Goal: Information Seeking & Learning: Compare options

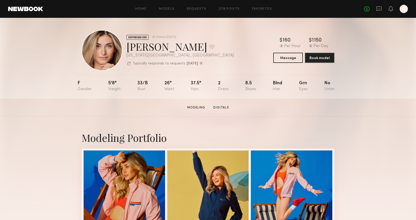
click at [171, 10] on link "Models" at bounding box center [167, 8] width 16 height 3
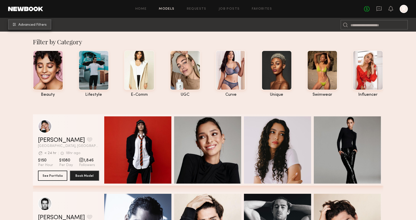
click at [29, 25] on span "Advanced Filters" at bounding box center [32, 25] width 28 height 4
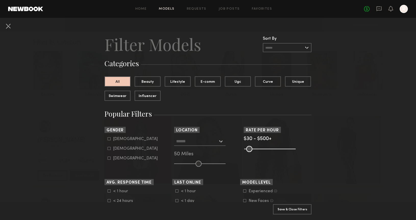
click at [114, 147] on common-framework-checkbox "Female" at bounding box center [140, 149] width 65 height 5
click at [107, 149] on div "Male Female Non-binary" at bounding box center [138, 149] width 68 height 24
click at [108, 149] on icon at bounding box center [109, 148] width 3 height 3
type input "**"
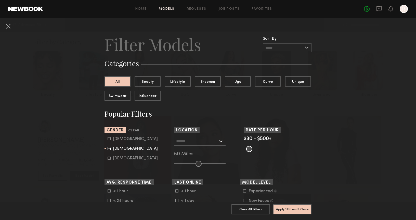
click at [183, 140] on input "text" at bounding box center [197, 141] width 42 height 9
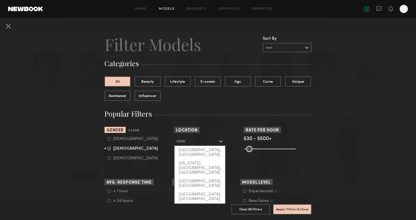
click at [168, 146] on form "Male Female Non-binary" at bounding box center [140, 149] width 65 height 24
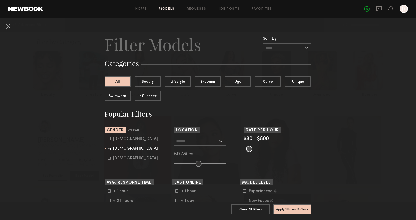
click at [182, 143] on input "text" at bounding box center [197, 141] width 42 height 9
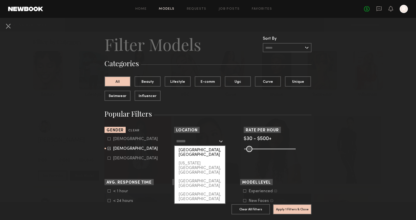
click at [186, 151] on div "[GEOGRAPHIC_DATA], [GEOGRAPHIC_DATA]" at bounding box center [200, 152] width 50 height 13
type input "**********"
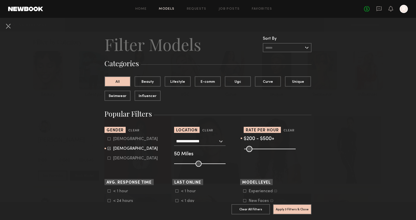
drag, startPoint x: 246, startPoint y: 150, endPoint x: 263, endPoint y: 150, distance: 17.3
type input "***"
click at [263, 150] on input "range" at bounding box center [269, 149] width 51 height 6
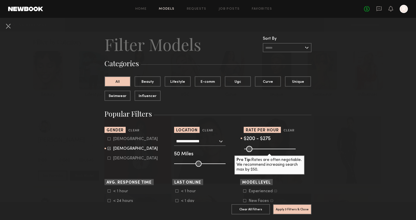
drag, startPoint x: 294, startPoint y: 151, endPoint x: 271, endPoint y: 150, distance: 22.9
type input "***"
click at [271, 150] on input "range" at bounding box center [269, 149] width 51 height 6
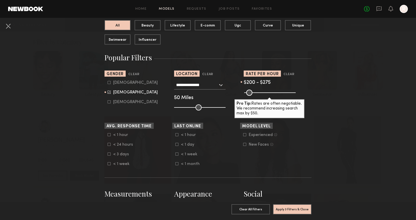
scroll to position [60, 0]
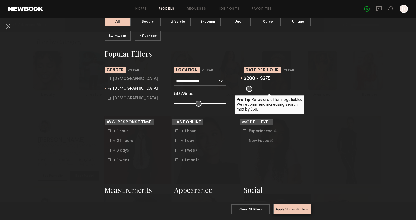
click at [285, 210] on button "Apply 3 Filters & Close" at bounding box center [292, 209] width 38 height 10
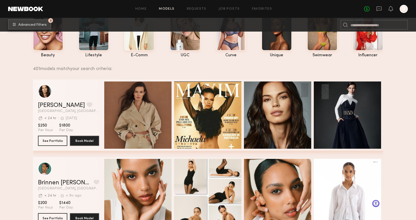
scroll to position [70, 0]
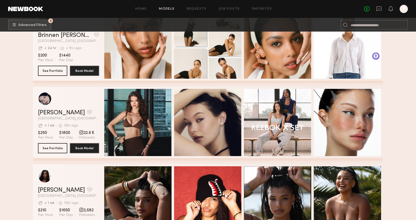
scroll to position [188, 0]
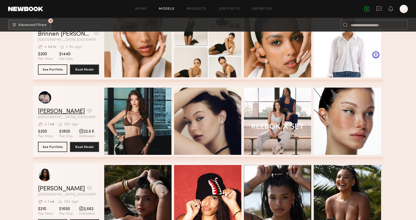
click at [51, 112] on link "Marina F." at bounding box center [61, 112] width 47 height 6
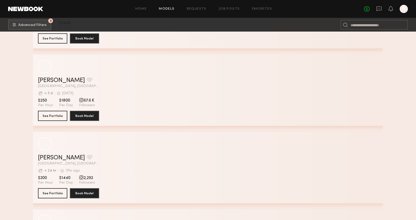
scroll to position [3045, 0]
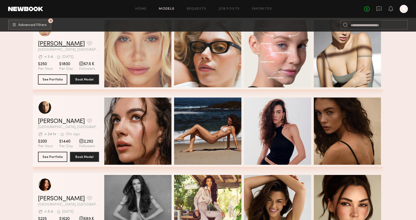
click at [54, 44] on link "Louise B." at bounding box center [61, 44] width 47 height 6
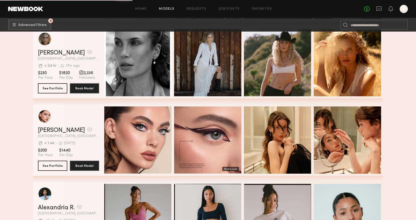
scroll to position [3511, 0]
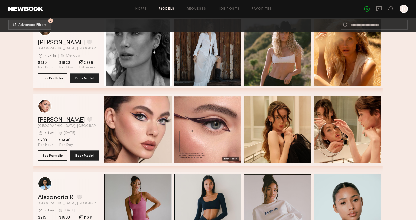
click at [55, 119] on link "Laura D." at bounding box center [61, 120] width 47 height 6
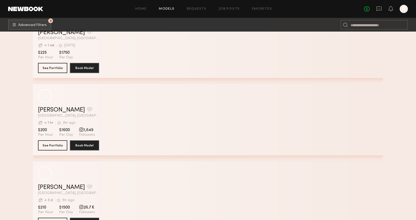
scroll to position [4838, 0]
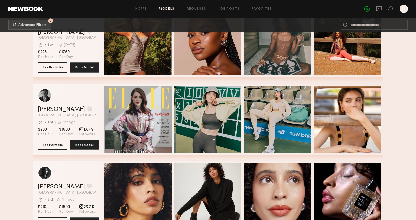
click at [43, 108] on link "Lera G." at bounding box center [61, 110] width 47 height 6
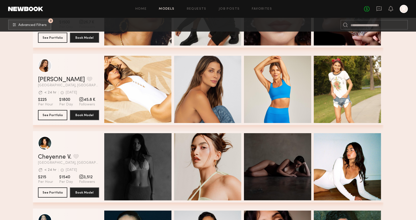
scroll to position [5106, 0]
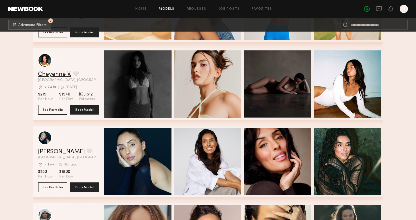
click at [60, 76] on link "Cheyenne V." at bounding box center [54, 74] width 33 height 6
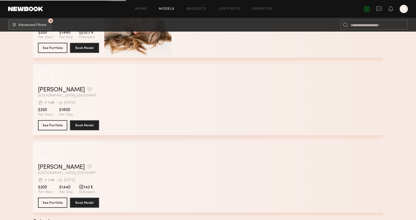
scroll to position [7349, 0]
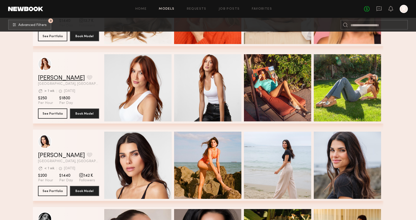
click at [54, 80] on link "Janelle G." at bounding box center [61, 78] width 47 height 6
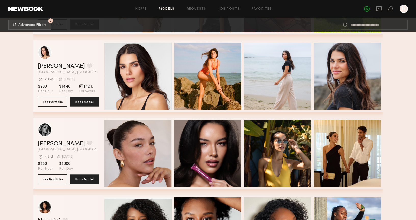
scroll to position [7362, 0]
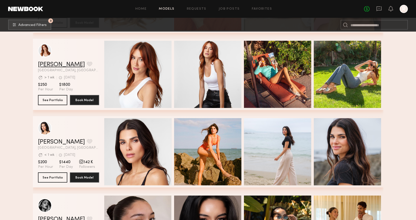
click at [55, 63] on link "Janelle G." at bounding box center [61, 65] width 47 height 6
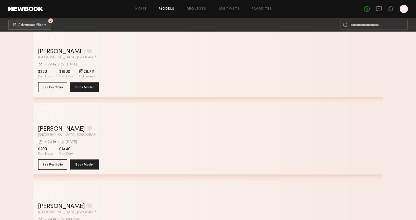
scroll to position [9070, 0]
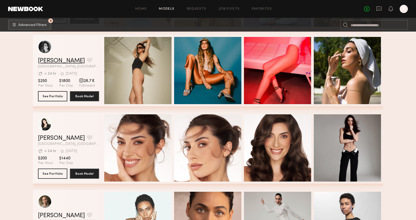
click at [46, 61] on link "Lou E." at bounding box center [61, 61] width 47 height 6
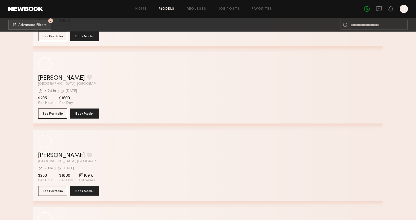
scroll to position [12003, 0]
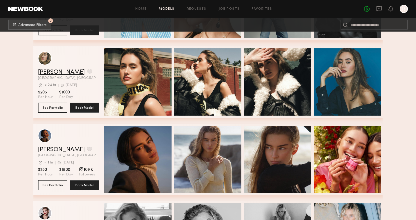
click at [57, 70] on link "Alexandra L." at bounding box center [61, 72] width 47 height 6
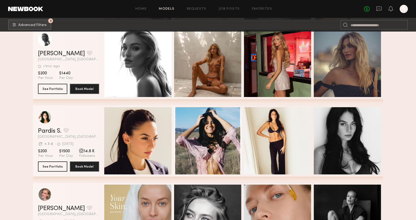
scroll to position [12321, 0]
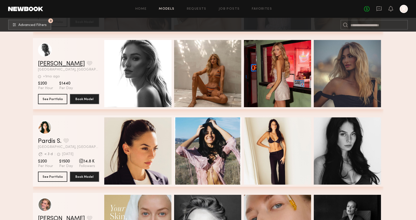
click at [54, 62] on link "Jessica F." at bounding box center [61, 64] width 47 height 6
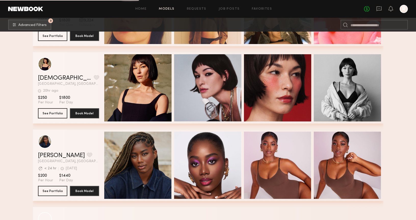
scroll to position [12843, 0]
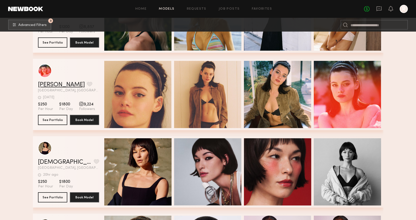
click at [57, 85] on link "Matilda P." at bounding box center [61, 85] width 47 height 6
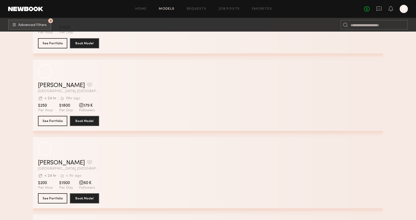
scroll to position [13390, 0]
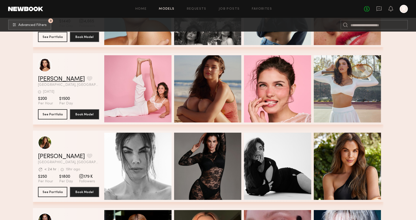
click at [54, 80] on link "Shannon M." at bounding box center [61, 79] width 47 height 6
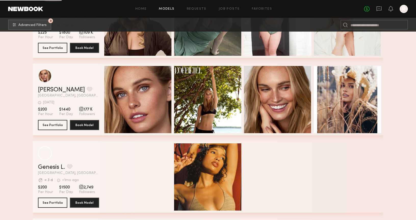
scroll to position [13690, 0]
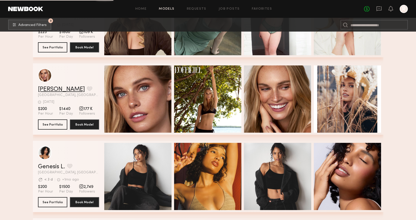
click at [50, 89] on link "Emma D." at bounding box center [61, 89] width 47 height 6
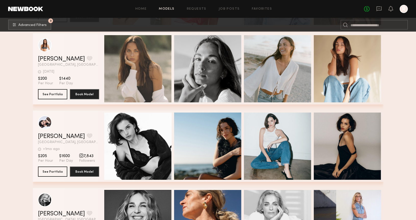
scroll to position [14177, 0]
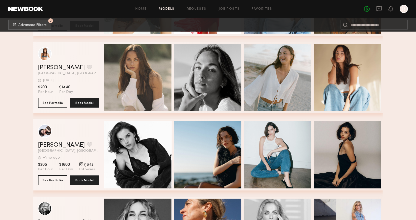
click at [50, 66] on link "Sydney M." at bounding box center [61, 68] width 47 height 6
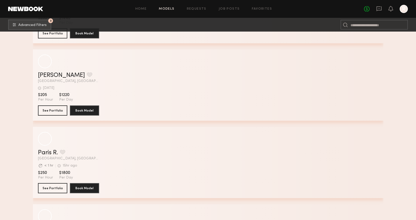
scroll to position [17579, 0]
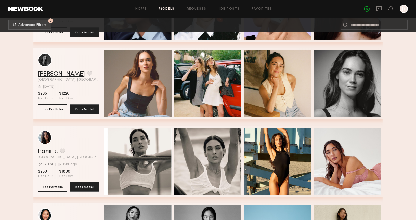
click at [52, 72] on link "maeve w." at bounding box center [61, 74] width 47 height 6
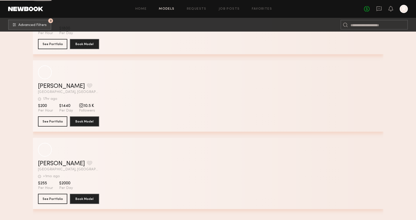
scroll to position [22035, 0]
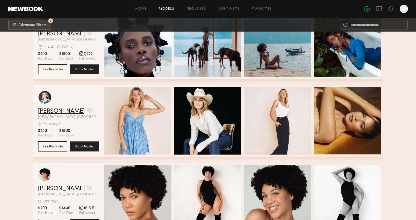
click at [56, 114] on link "[PERSON_NAME]" at bounding box center [61, 111] width 47 height 6
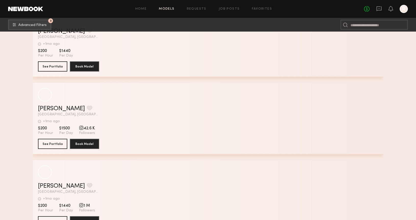
scroll to position [27309, 0]
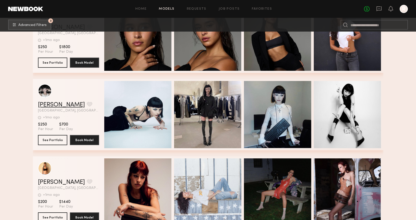
click at [55, 104] on link "Emma M." at bounding box center [61, 105] width 47 height 6
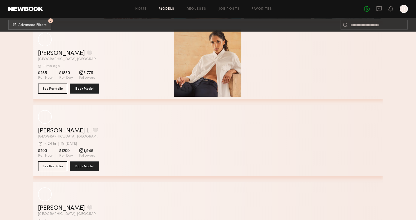
scroll to position [27743, 0]
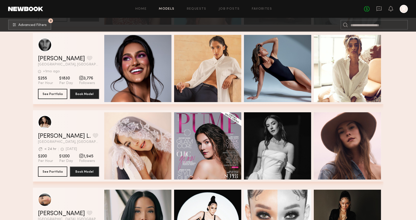
click at [49, 62] on div "Preet K. Favorite Los Angeles, CA +1mo ago Last Online" at bounding box center [68, 61] width 61 height 11
click at [48, 61] on link "Preet K." at bounding box center [61, 59] width 47 height 6
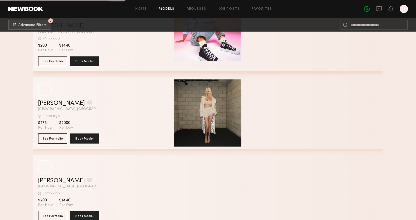
scroll to position [29636, 0]
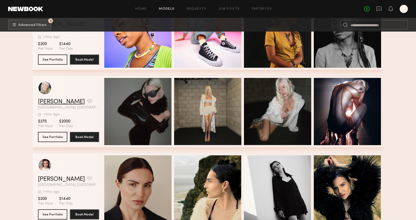
click at [52, 102] on link "[PERSON_NAME]" at bounding box center [61, 102] width 47 height 6
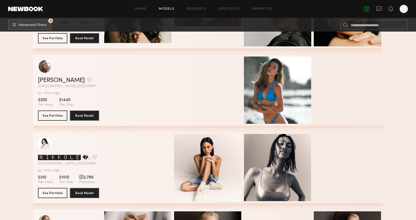
scroll to position [30127, 0]
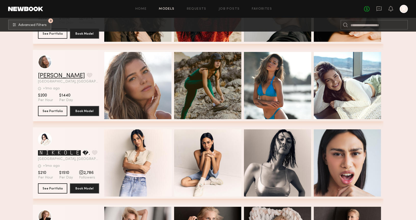
click at [55, 78] on link "Lauren V." at bounding box center [61, 76] width 47 height 6
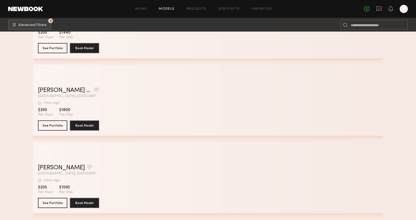
scroll to position [31044, 0]
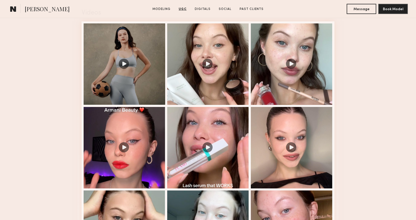
scroll to position [533, 0]
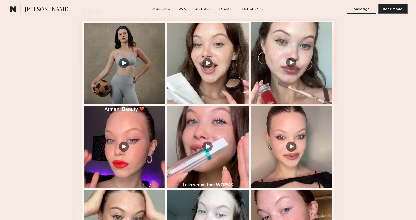
click at [279, 84] on div at bounding box center [292, 63] width 82 height 82
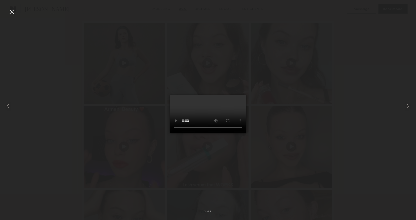
click at [211, 118] on video at bounding box center [208, 114] width 76 height 38
click at [210, 112] on video at bounding box center [208, 114] width 76 height 38
click at [14, 11] on div at bounding box center [12, 12] width 8 height 8
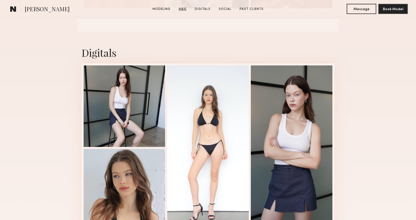
scroll to position [830, 0]
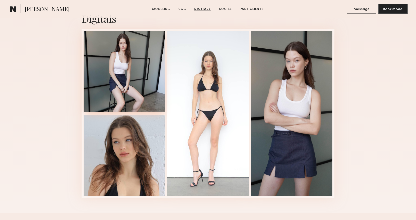
click at [105, 96] on div at bounding box center [125, 72] width 82 height 82
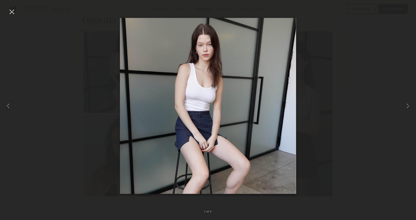
click at [11, 12] on div at bounding box center [12, 12] width 8 height 8
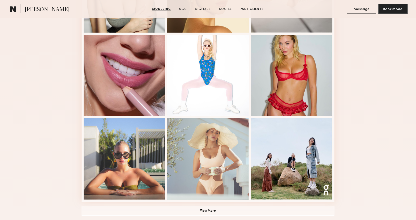
scroll to position [298, 0]
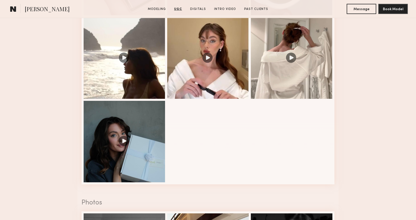
scroll to position [618, 0]
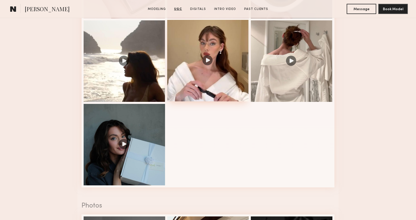
click at [184, 92] on div at bounding box center [208, 61] width 82 height 82
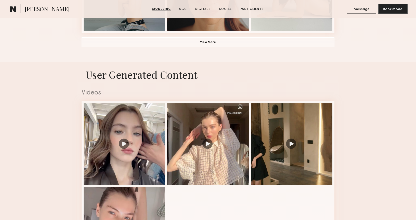
scroll to position [482, 0]
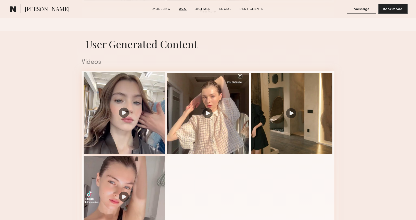
click at [150, 136] on div at bounding box center [125, 113] width 82 height 82
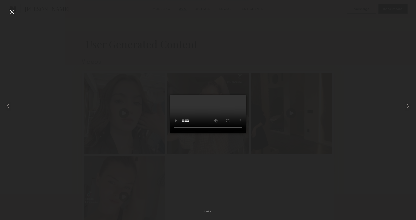
click at [95, 118] on div at bounding box center [208, 106] width 416 height 196
click at [12, 11] on div at bounding box center [12, 12] width 8 height 8
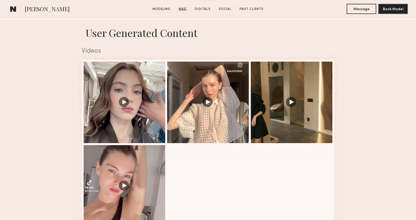
scroll to position [494, 0]
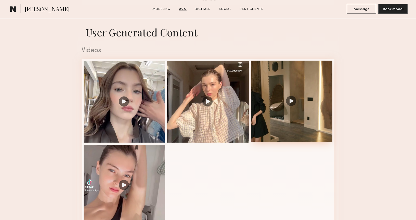
click at [289, 122] on div at bounding box center [292, 102] width 82 height 82
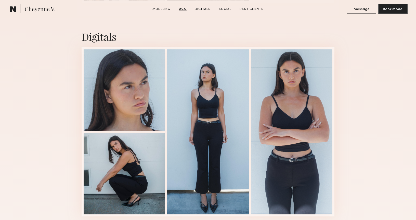
scroll to position [917, 0]
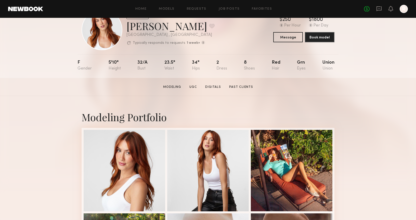
scroll to position [6, 0]
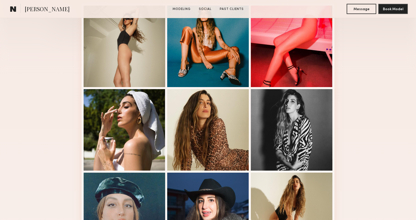
scroll to position [222, 0]
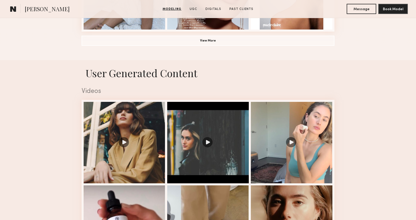
scroll to position [454, 0]
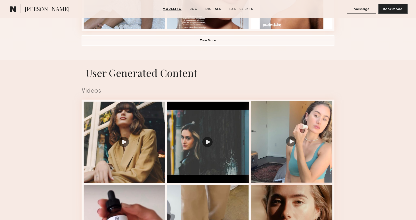
click at [254, 134] on div at bounding box center [292, 142] width 82 height 82
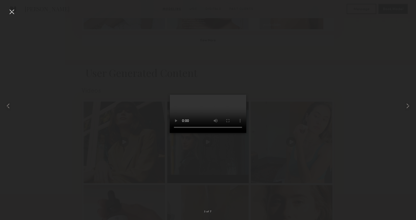
click at [11, 13] on div at bounding box center [12, 12] width 8 height 8
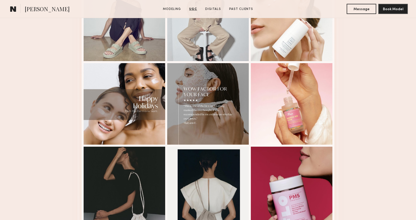
scroll to position [924, 0]
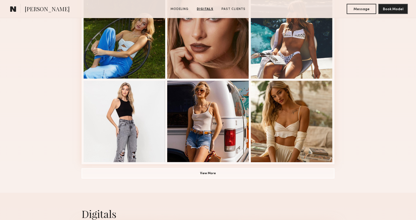
scroll to position [290, 0]
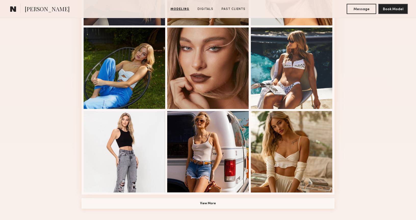
click at [214, 201] on button "View More" at bounding box center [208, 204] width 253 height 10
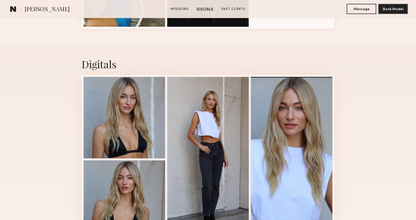
scroll to position [535, 0]
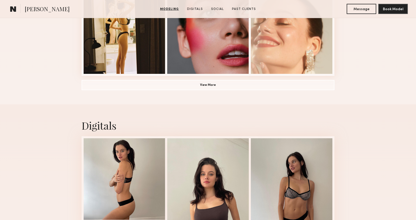
scroll to position [503, 0]
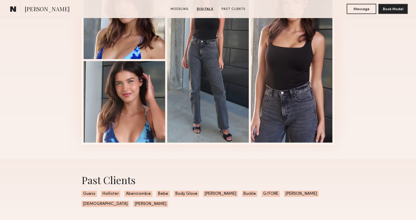
scroll to position [678, 0]
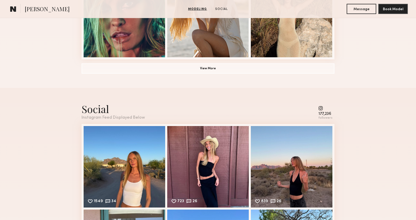
scroll to position [480, 0]
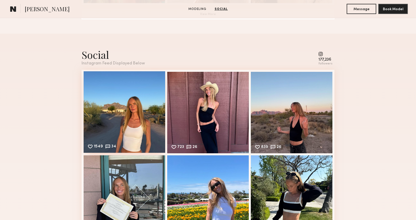
click at [157, 98] on div "1549 34 Likes & comments displayed to show model’s engagement" at bounding box center [125, 112] width 82 height 82
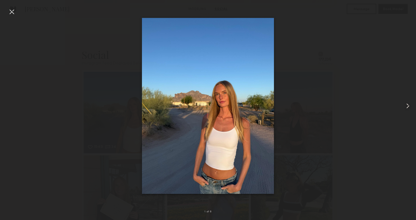
click at [407, 107] on common-icon at bounding box center [408, 106] width 8 height 8
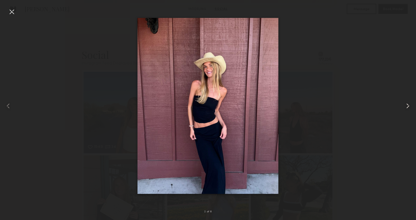
click at [407, 107] on common-icon at bounding box center [408, 106] width 8 height 8
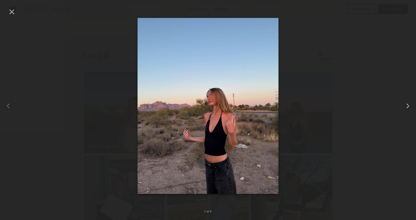
click at [407, 107] on common-icon at bounding box center [408, 106] width 8 height 8
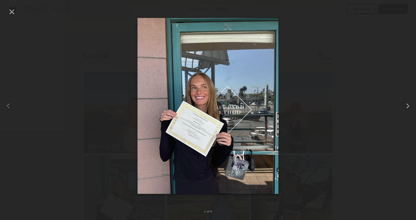
click at [407, 107] on common-icon at bounding box center [408, 106] width 8 height 8
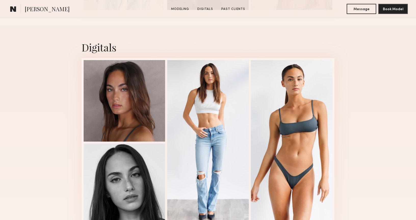
scroll to position [313, 0]
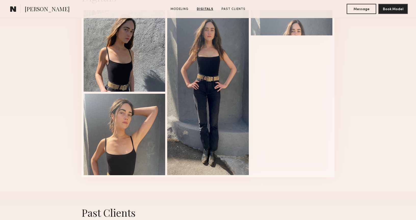
scroll to position [549, 0]
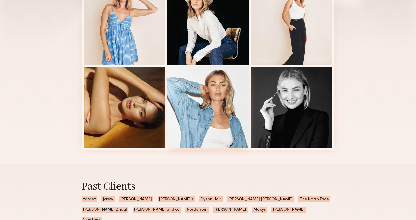
scroll to position [129, 0]
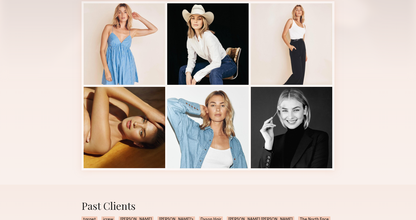
click at [171, 186] on div "Past Clients target jcrew Paige denim Rothy’s Dyson Hair Eddie Bauer The North …" at bounding box center [207, 221] width 261 height 73
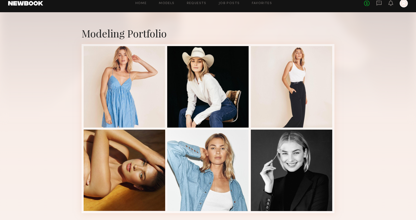
scroll to position [68, 0]
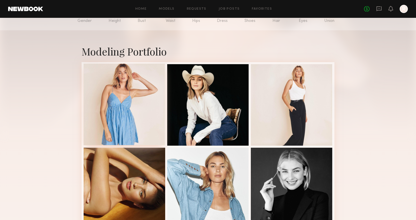
click at [135, 112] on div at bounding box center [125, 105] width 82 height 82
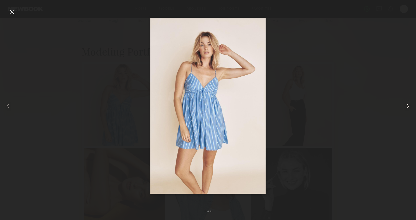
click at [407, 104] on common-icon at bounding box center [408, 106] width 8 height 8
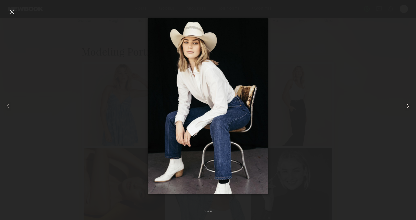
click at [405, 107] on common-icon at bounding box center [408, 106] width 8 height 8
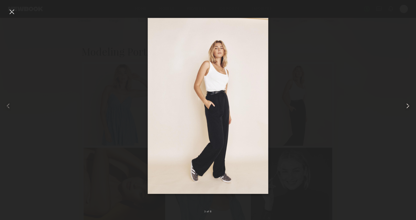
click at [409, 107] on common-icon at bounding box center [408, 106] width 8 height 8
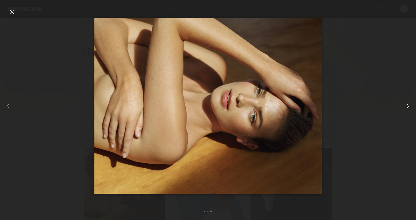
click at [409, 107] on common-icon at bounding box center [408, 106] width 8 height 8
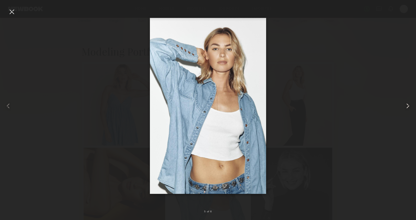
click at [409, 107] on common-icon at bounding box center [408, 106] width 8 height 8
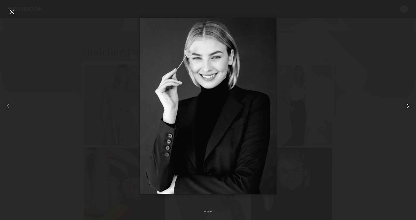
click at [409, 107] on common-icon at bounding box center [408, 106] width 8 height 8
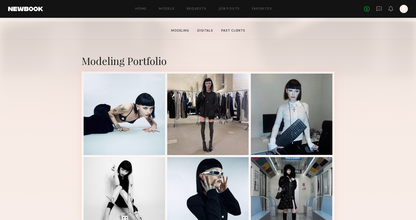
scroll to position [145, 0]
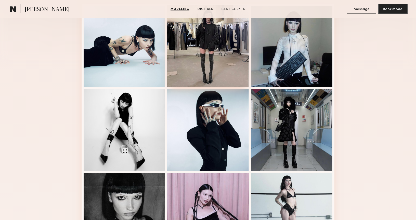
click at [187, 73] on div at bounding box center [208, 46] width 82 height 82
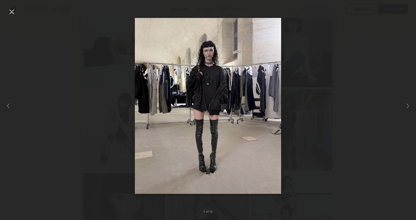
click at [11, 11] on div at bounding box center [12, 12] width 8 height 8
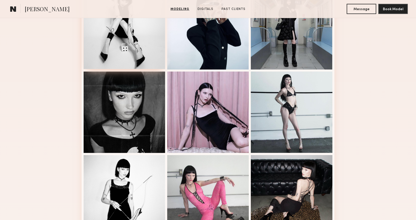
scroll to position [304, 0]
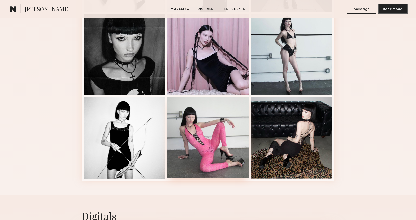
click at [236, 155] on div at bounding box center [208, 138] width 82 height 82
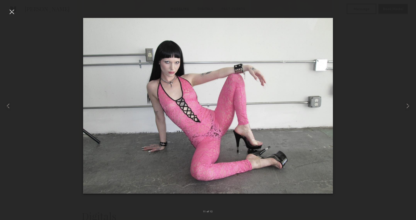
click at [13, 9] on div at bounding box center [12, 12] width 8 height 8
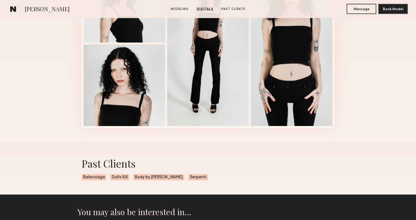
scroll to position [568, 0]
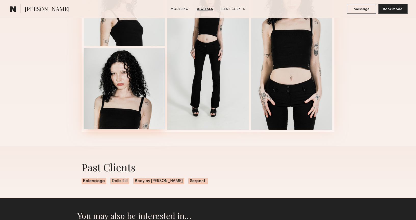
click at [123, 82] on div at bounding box center [125, 89] width 82 height 82
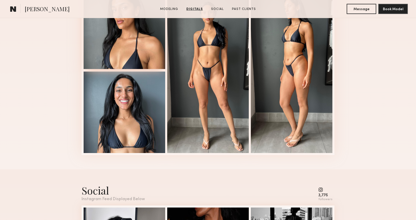
scroll to position [546, 0]
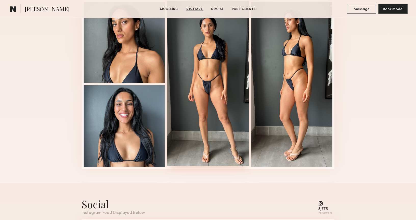
click at [215, 107] on div at bounding box center [208, 83] width 82 height 165
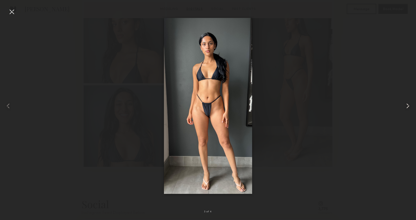
click at [406, 105] on common-icon at bounding box center [408, 106] width 8 height 8
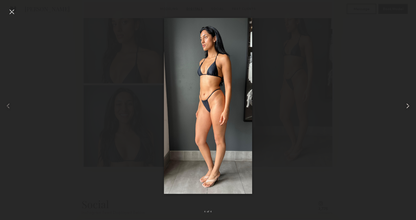
click at [406, 105] on common-icon at bounding box center [408, 106] width 8 height 8
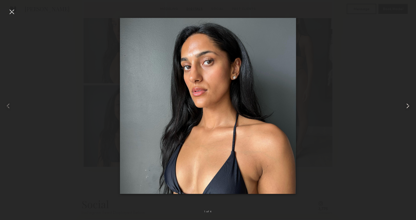
click at [406, 105] on common-icon at bounding box center [408, 106] width 8 height 8
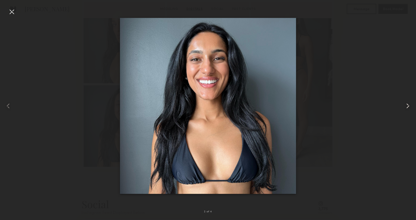
click at [406, 105] on common-icon at bounding box center [408, 106] width 8 height 8
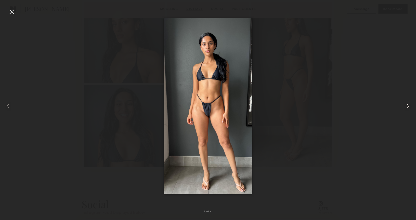
click at [406, 105] on common-icon at bounding box center [408, 106] width 8 height 8
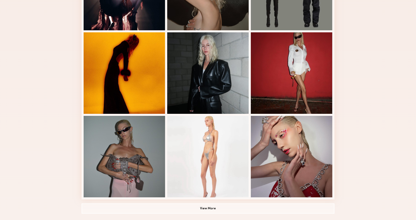
scroll to position [281, 0]
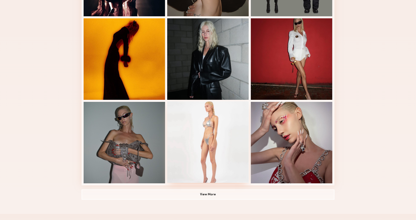
click at [223, 149] on div at bounding box center [208, 142] width 82 height 82
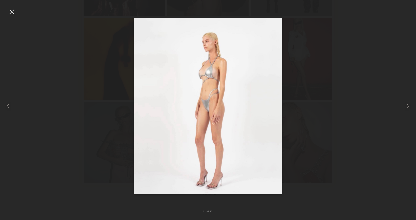
click at [11, 13] on div at bounding box center [12, 12] width 8 height 8
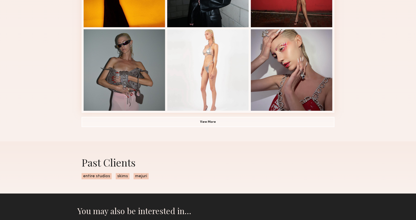
scroll to position [363, 0]
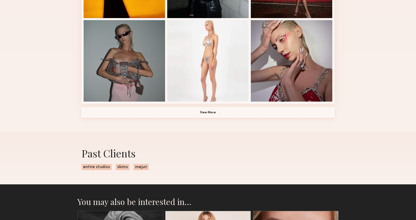
click at [215, 112] on button "View More" at bounding box center [208, 113] width 253 height 10
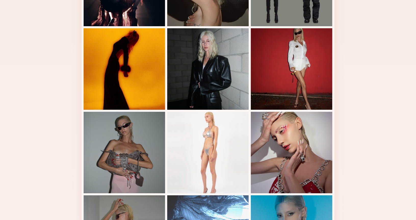
scroll to position [91, 0]
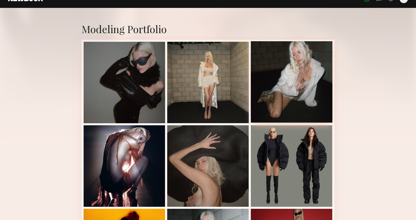
click at [264, 67] on div at bounding box center [292, 82] width 82 height 82
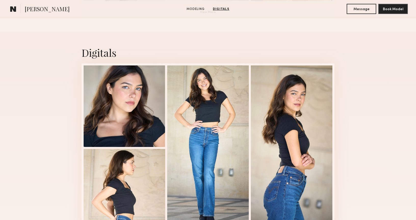
scroll to position [368, 0]
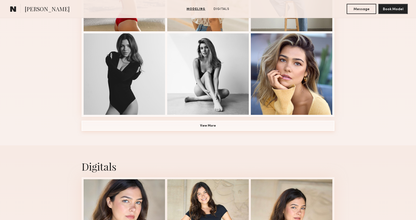
click at [222, 129] on button "View More" at bounding box center [208, 126] width 253 height 10
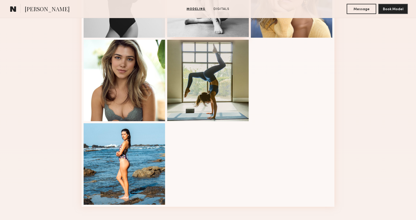
scroll to position [451, 0]
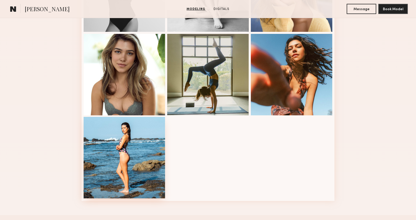
click at [106, 146] on div at bounding box center [125, 158] width 82 height 82
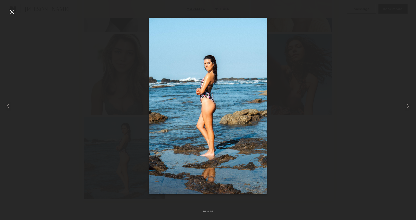
click at [11, 10] on div at bounding box center [12, 12] width 8 height 8
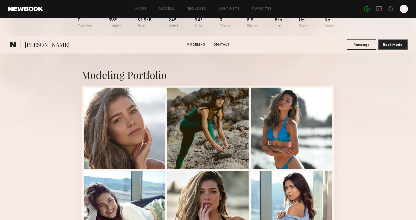
scroll to position [0, 0]
